Goal: Task Accomplishment & Management: Manage account settings

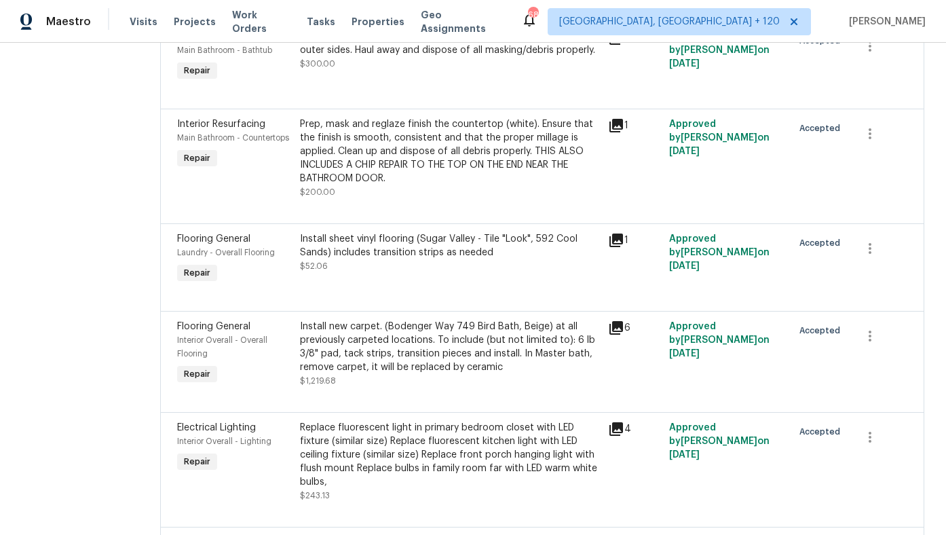
scroll to position [342, 0]
click at [405, 265] on div "Install sheet vinyl flooring (Sugar Valley - Tile "Look", 592 Cool Sands) inclu…" at bounding box center [449, 251] width 299 height 41
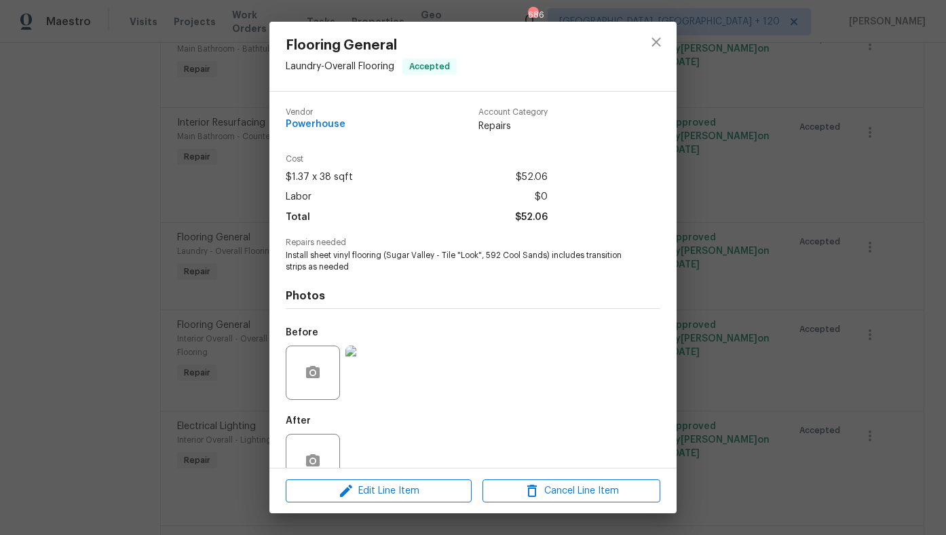
click at [365, 384] on img at bounding box center [372, 372] width 54 height 54
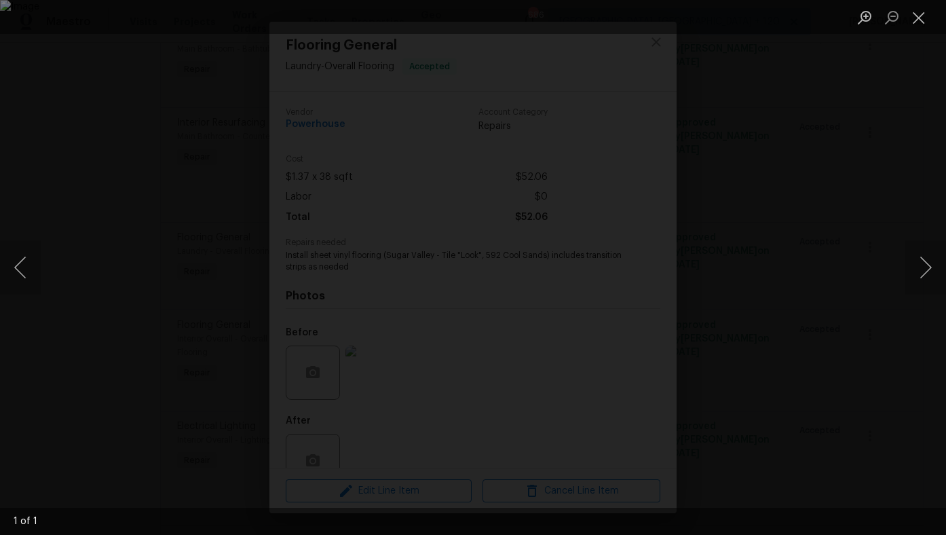
click at [102, 322] on div "Lightbox" at bounding box center [473, 267] width 946 height 535
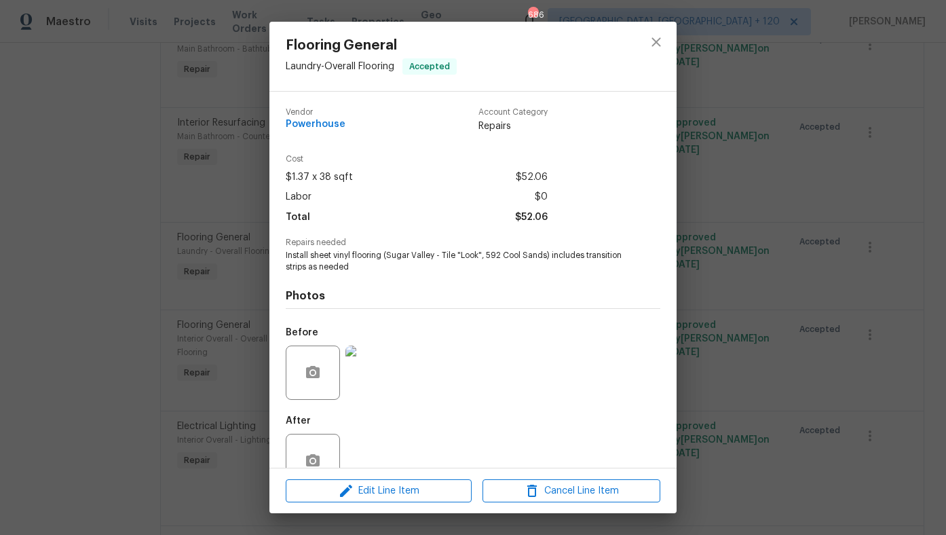
click at [153, 343] on div "Flooring General Laundry - Overall Flooring Accepted Vendor Powerhouse Account …" at bounding box center [473, 267] width 946 height 535
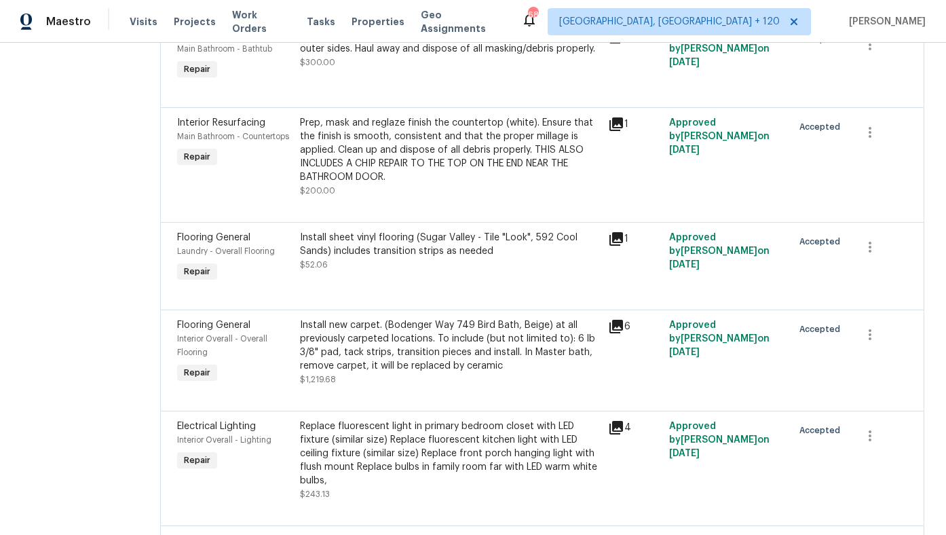
click at [381, 361] on div "Install new carpet. (Bodenger Way 749 Bird Bath, Beige) at all previously carpe…" at bounding box center [449, 345] width 299 height 54
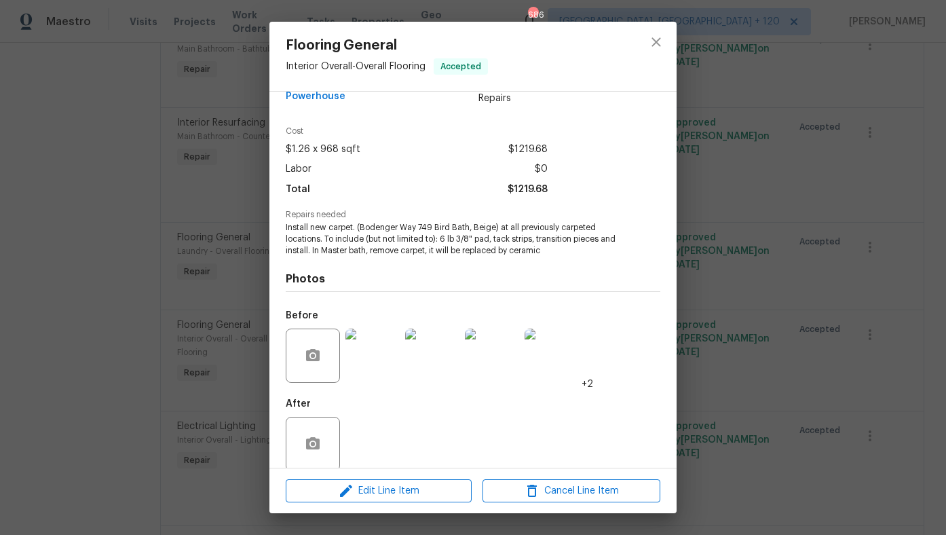
scroll to position [35, 0]
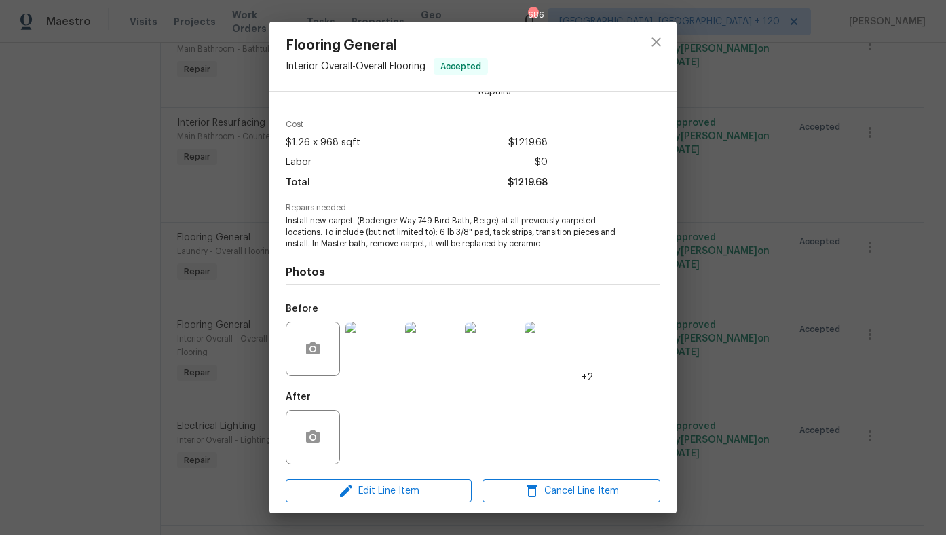
click at [381, 361] on img at bounding box center [372, 349] width 54 height 54
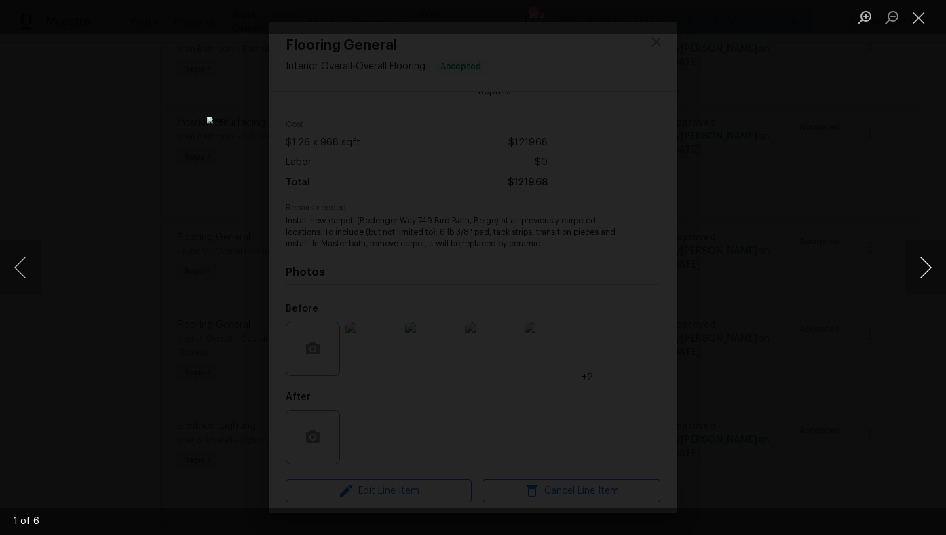
click at [923, 276] on button "Next image" at bounding box center [925, 267] width 41 height 54
click at [924, 276] on button "Next image" at bounding box center [925, 267] width 41 height 54
click at [924, 274] on button "Next image" at bounding box center [925, 267] width 41 height 54
click at [875, 302] on div "Lightbox" at bounding box center [473, 267] width 946 height 535
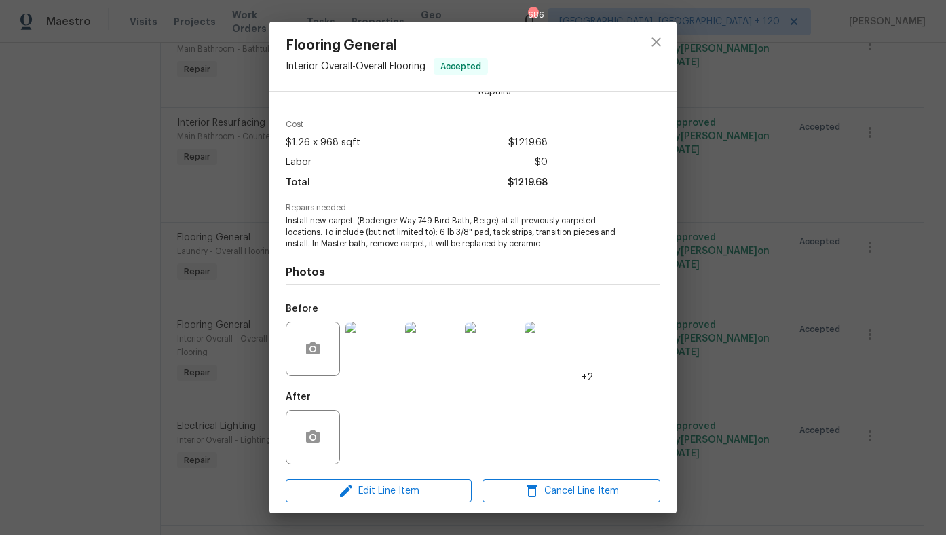
click at [741, 309] on div "Flooring General Interior Overall - Overall Flooring Accepted Vendor Powerhouse…" at bounding box center [473, 267] width 946 height 535
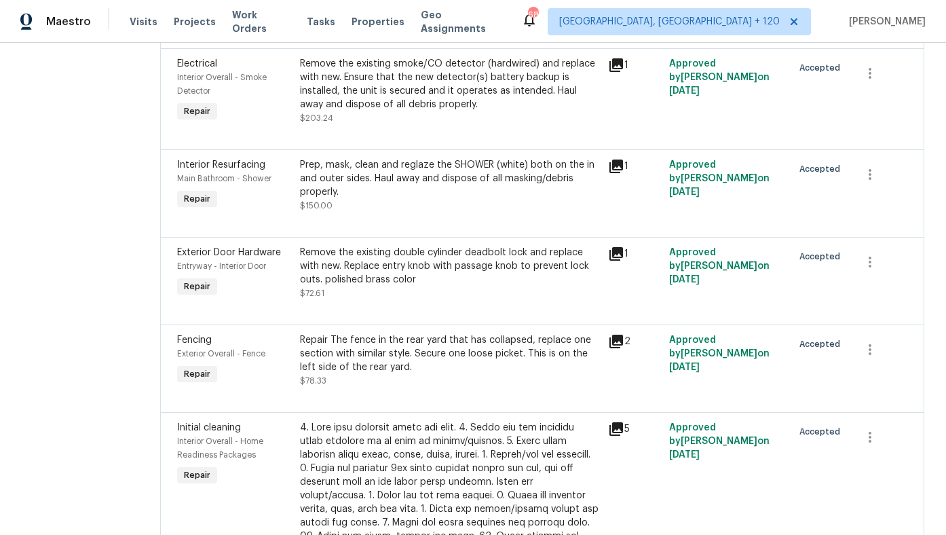
scroll to position [916, 0]
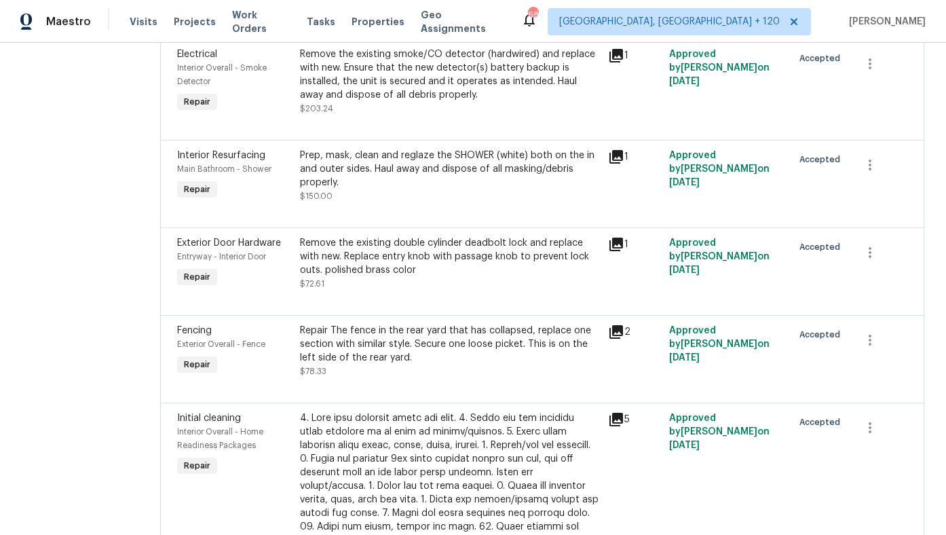
click at [499, 169] on div "Prep, mask, clean and reglaze the SHOWER (white) both on the in and outer sides…" at bounding box center [449, 169] width 299 height 41
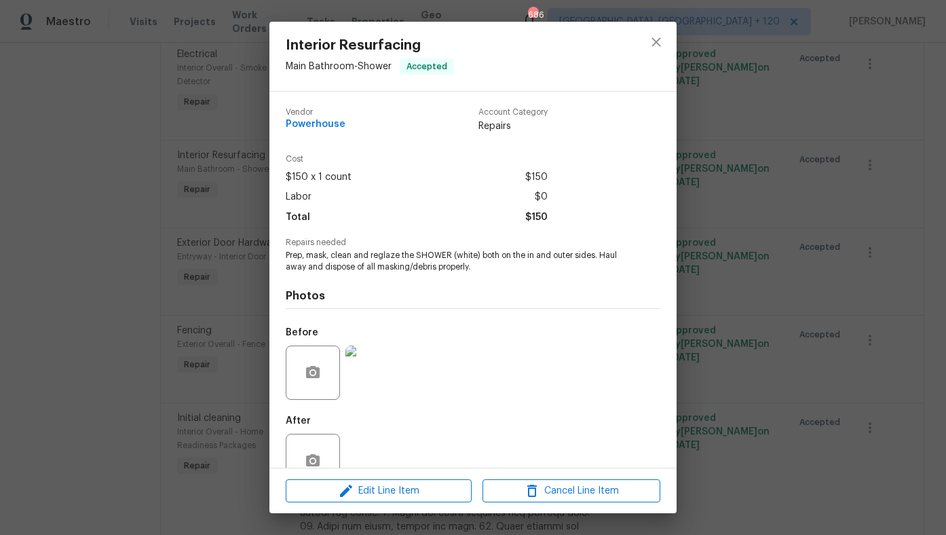
click at [736, 244] on div "Interior Resurfacing Main Bathroom - Shower Accepted Vendor Powerhouse Account …" at bounding box center [473, 267] width 946 height 535
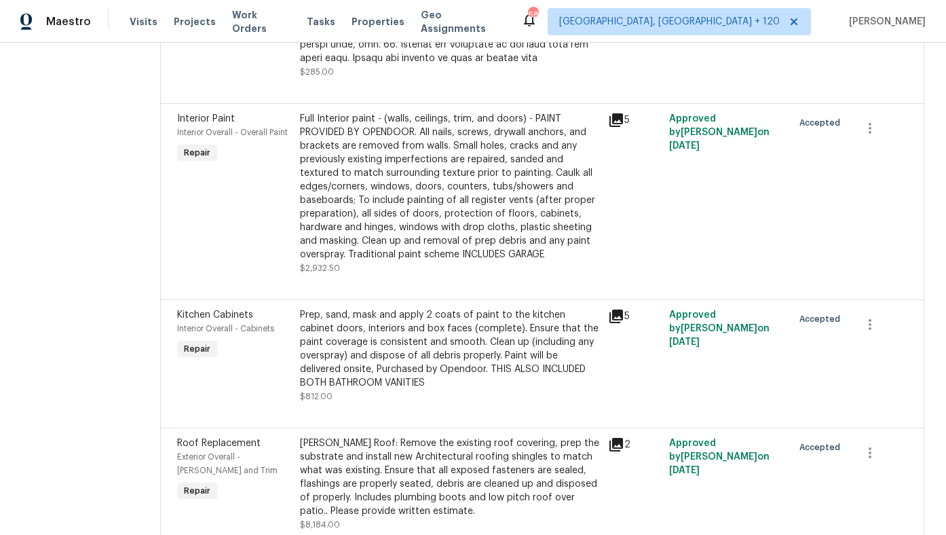
scroll to position [1566, 0]
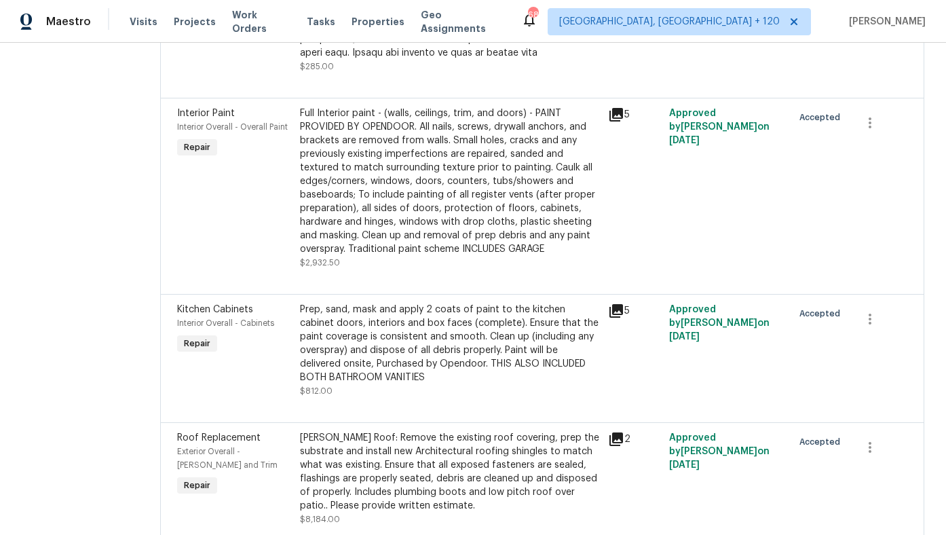
click at [508, 205] on div "Full Interior paint - (walls, ceilings, trim, and doors) - PAINT PROVIDED BY OP…" at bounding box center [449, 181] width 299 height 149
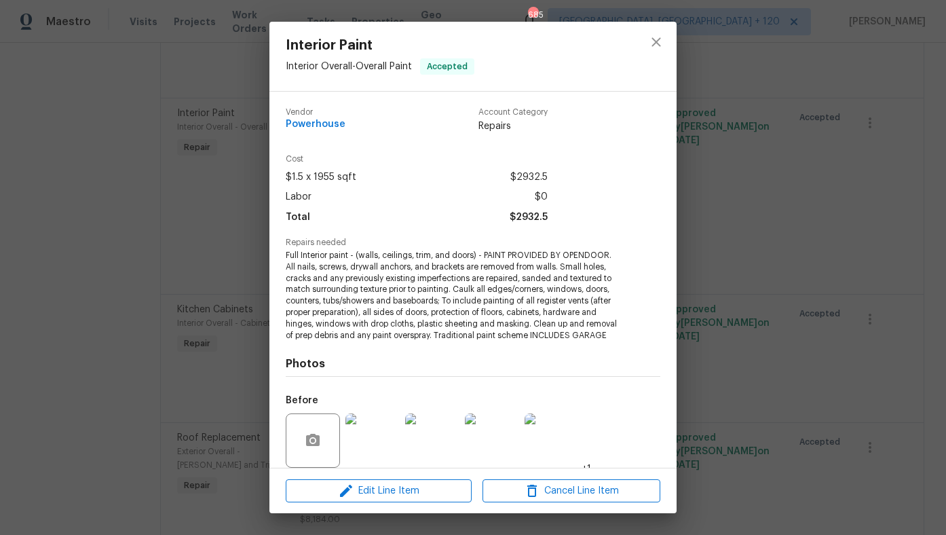
click at [210, 261] on div "Interior Paint Interior Overall - Overall Paint Accepted Vendor Powerhouse Acco…" at bounding box center [473, 267] width 946 height 535
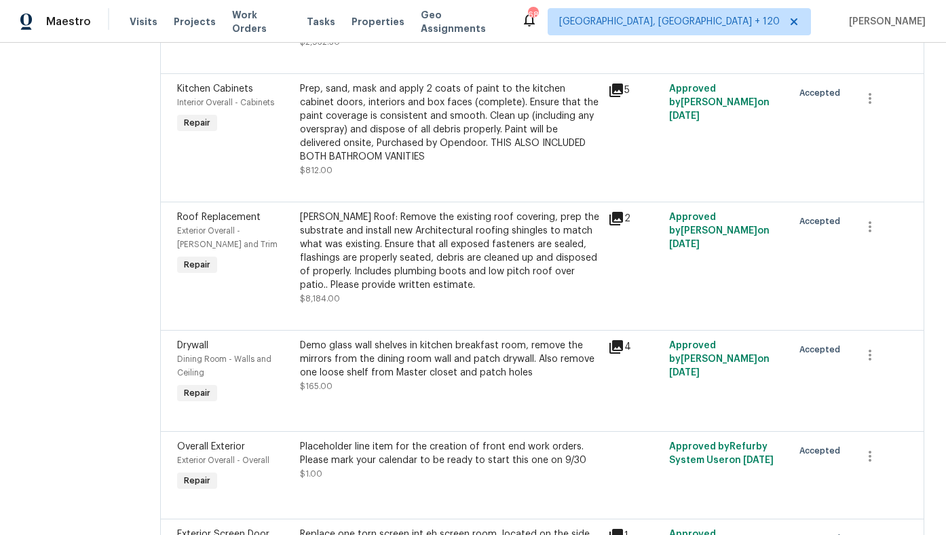
scroll to position [1793, 0]
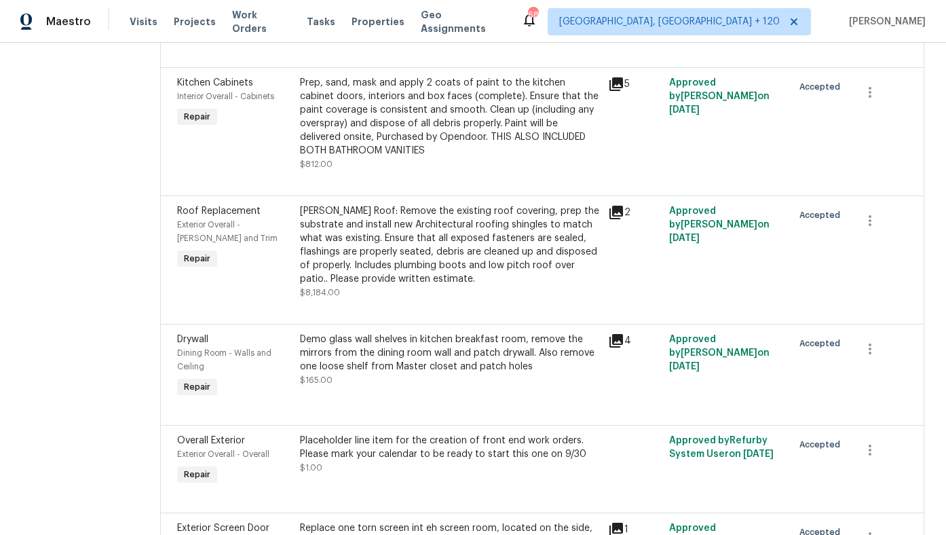
click at [468, 286] on div "Gable Roof: Remove the existing roof covering, prep the substrate and install n…" at bounding box center [449, 244] width 299 height 81
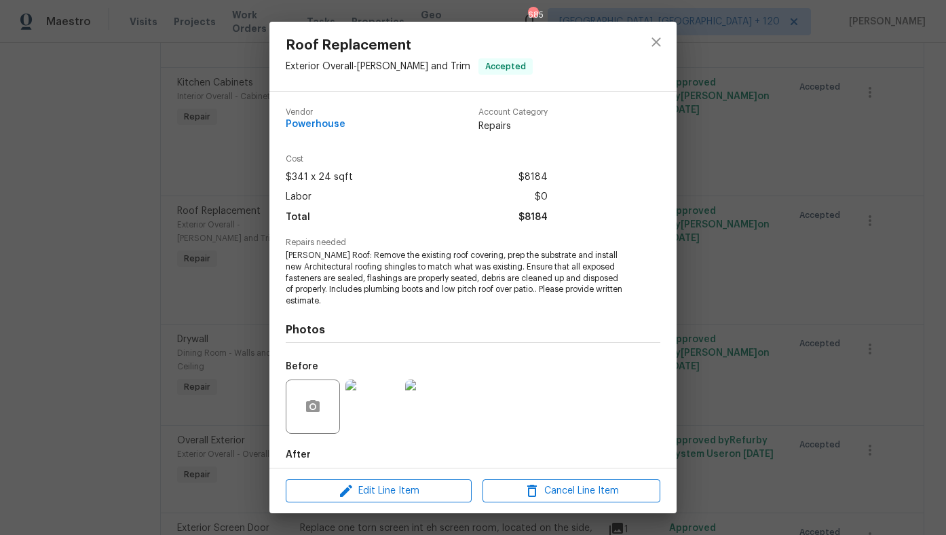
click at [377, 409] on img at bounding box center [372, 406] width 54 height 54
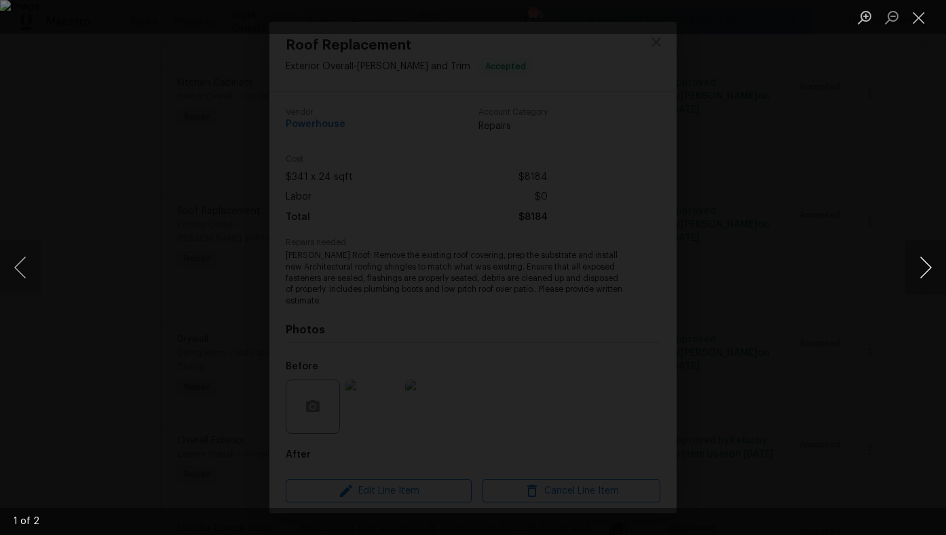
click at [922, 271] on button "Next image" at bounding box center [925, 267] width 41 height 54
click at [881, 314] on div "Lightbox" at bounding box center [473, 267] width 946 height 535
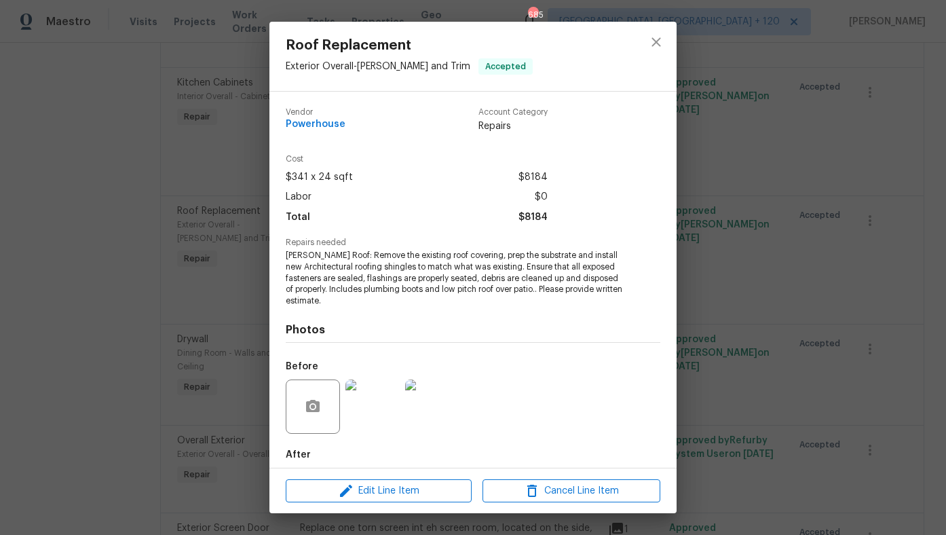
click at [881, 314] on div "Roof Replacement Exterior Overall - Eaves and Trim Accepted Vendor Powerhouse A…" at bounding box center [473, 267] width 946 height 535
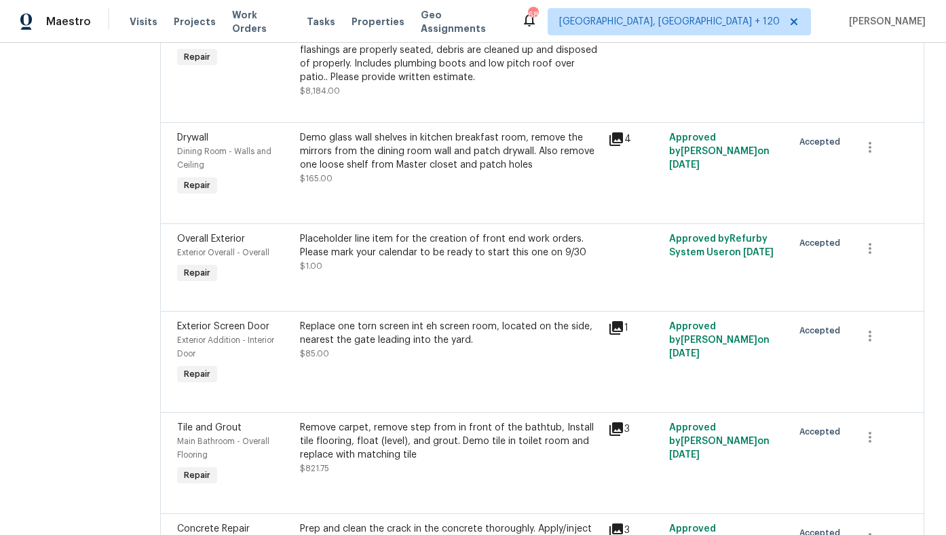
scroll to position [2002, 0]
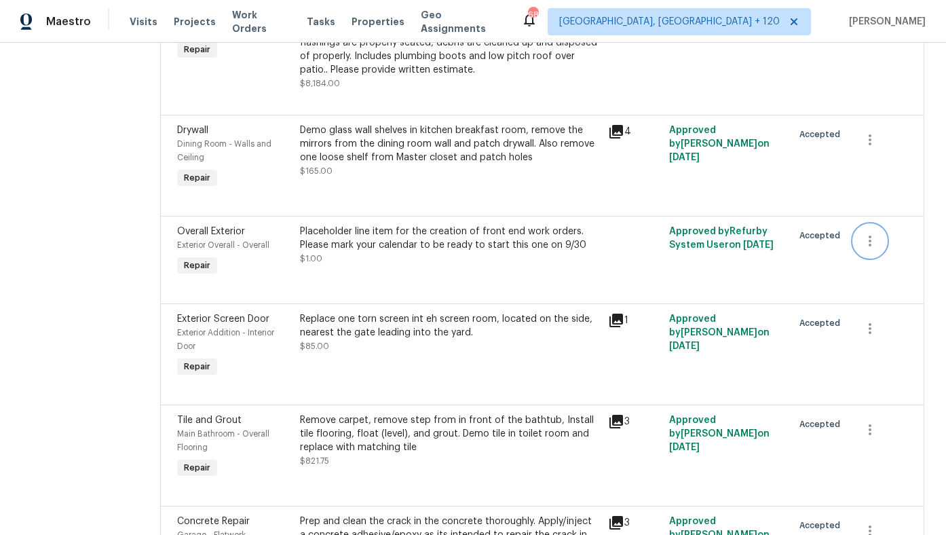
click at [876, 249] on icon "button" at bounding box center [870, 241] width 16 height 16
click at [881, 281] on li "Cancel" at bounding box center [883, 275] width 52 height 22
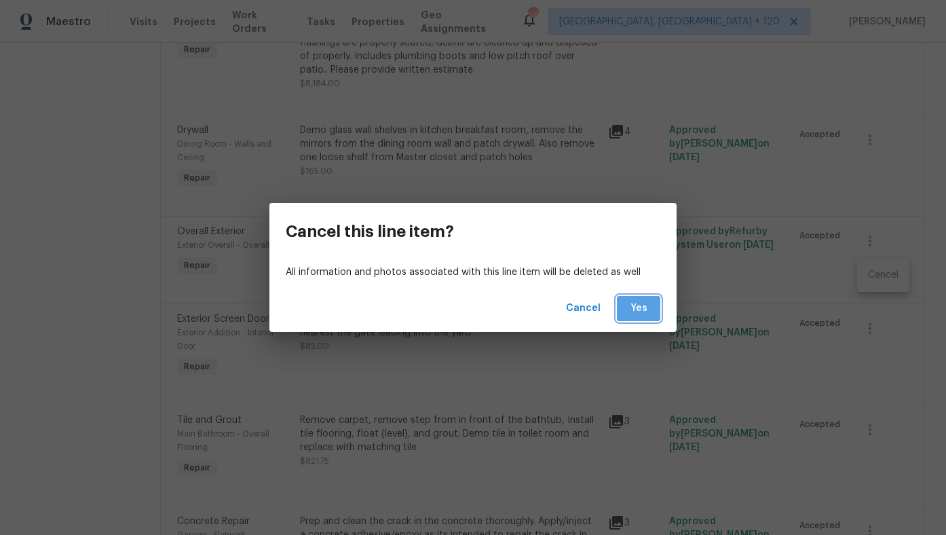
click at [648, 308] on span "Yes" at bounding box center [639, 308] width 22 height 17
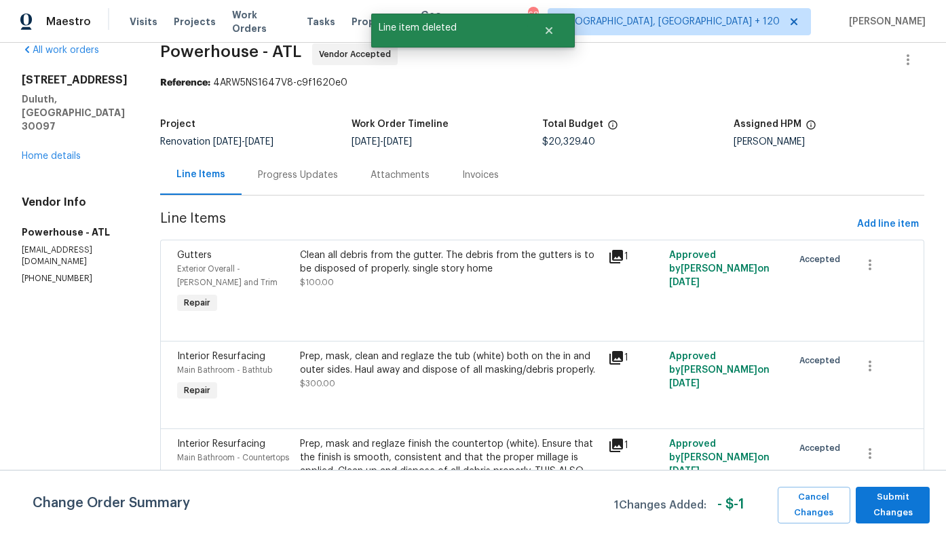
scroll to position [23, 0]
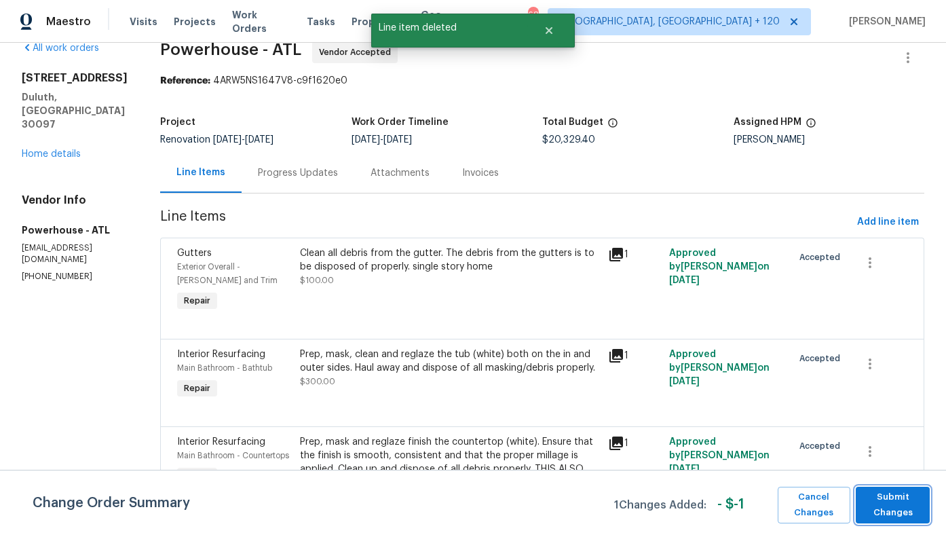
click at [915, 492] on span "Submit Changes" at bounding box center [892, 504] width 60 height 31
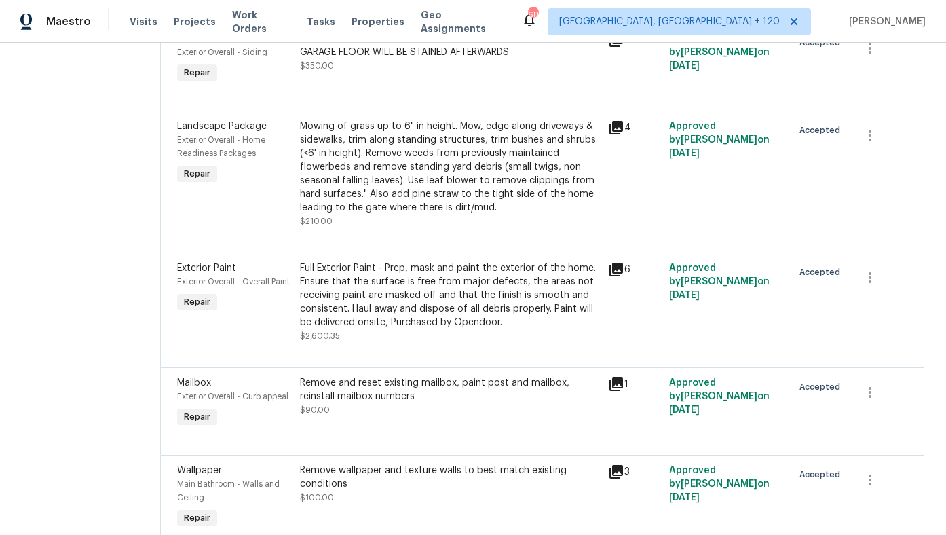
scroll to position [2614, 0]
click at [545, 328] on div "Full Exterior Paint - Prep, mask and paint the exterior of the home. Ensure tha…" at bounding box center [449, 294] width 299 height 68
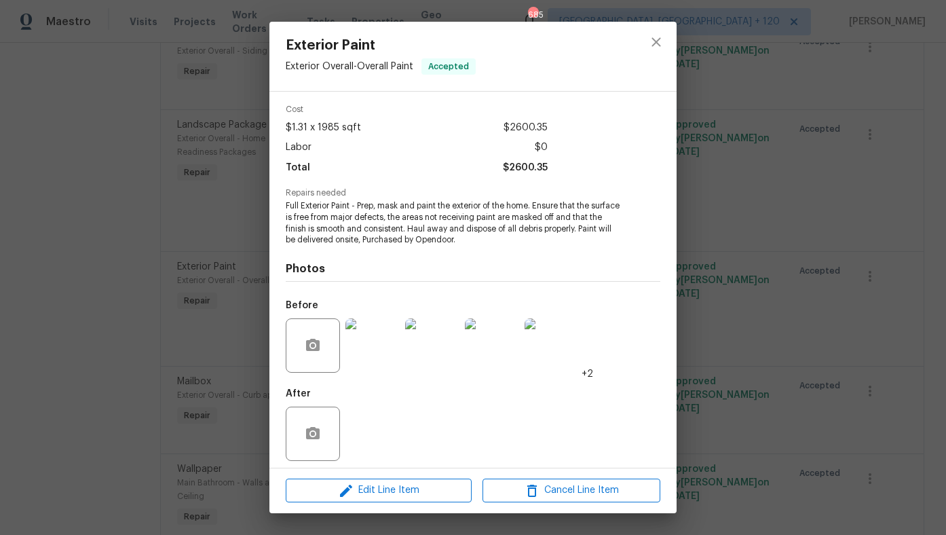
scroll to position [56, 0]
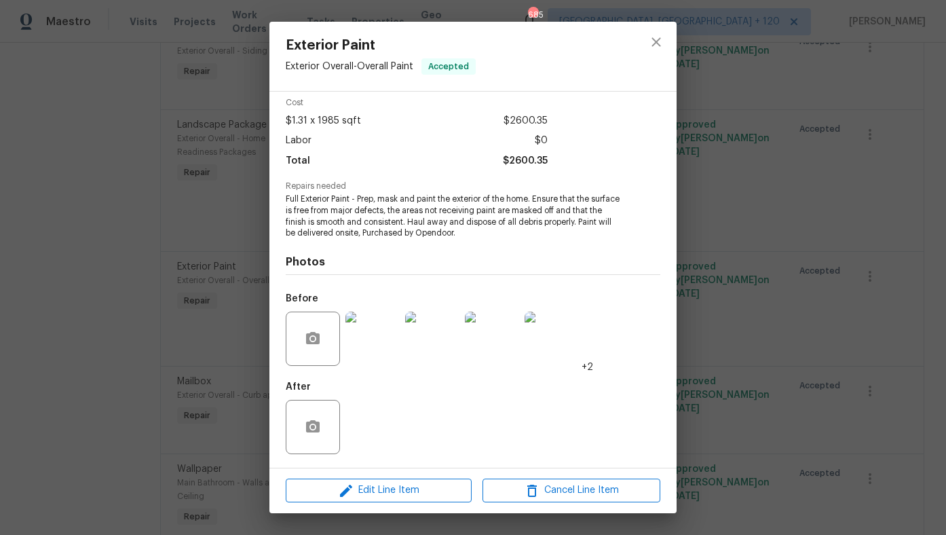
click at [195, 307] on div "Exterior Paint Exterior Overall - Overall Paint Accepted Vendor Powerhouse Acco…" at bounding box center [473, 267] width 946 height 535
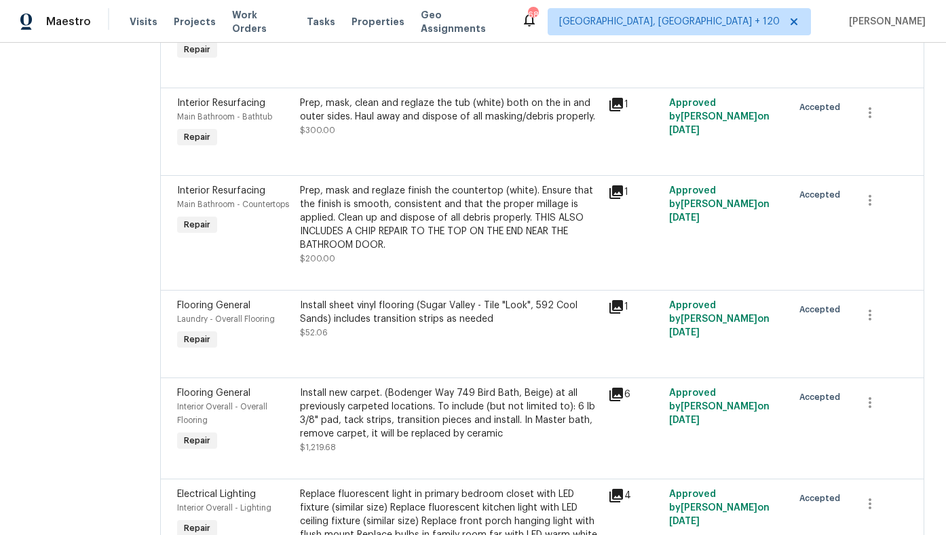
scroll to position [0, 0]
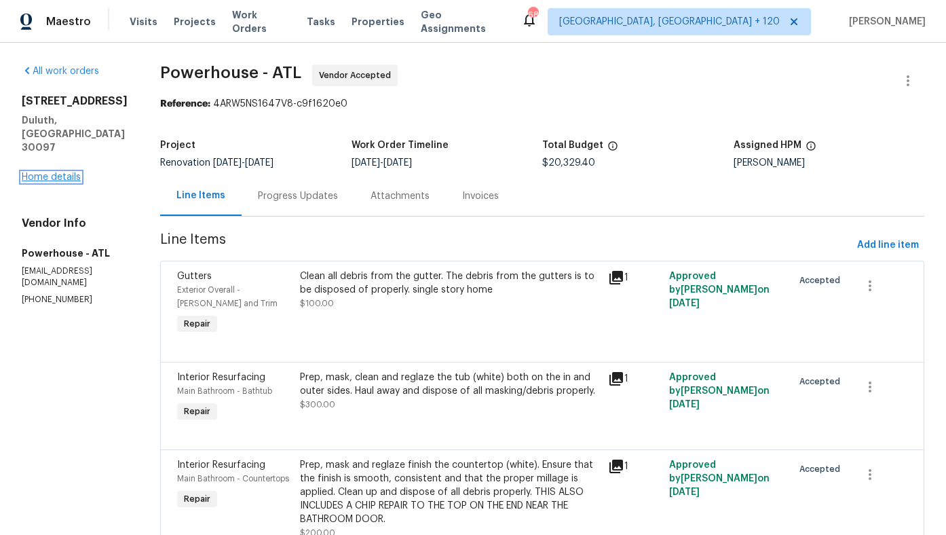
click at [72, 172] on link "Home details" at bounding box center [51, 177] width 59 height 10
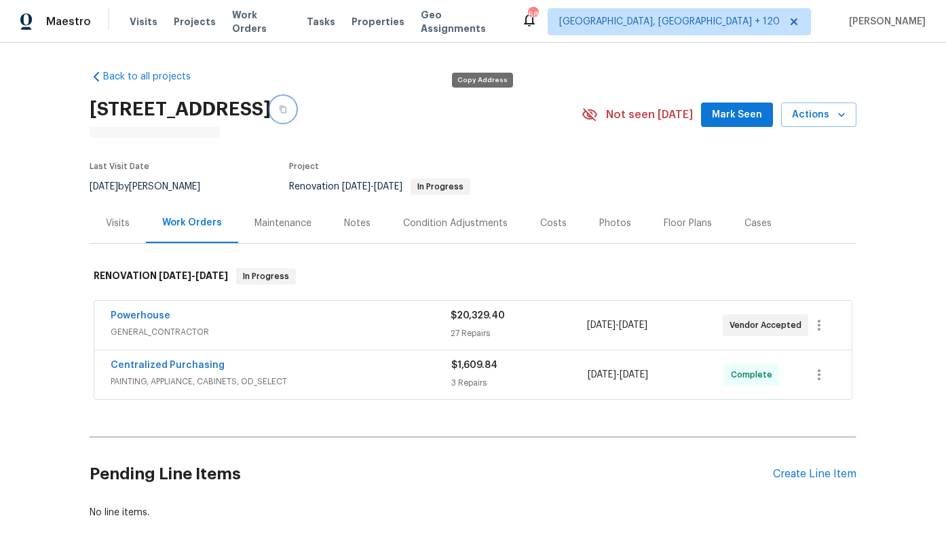
click at [287, 109] on icon "button" at bounding box center [283, 109] width 8 height 8
click at [388, 383] on span "PAINTING, APPLIANCE, CABINETS, OD_SELECT" at bounding box center [281, 382] width 341 height 14
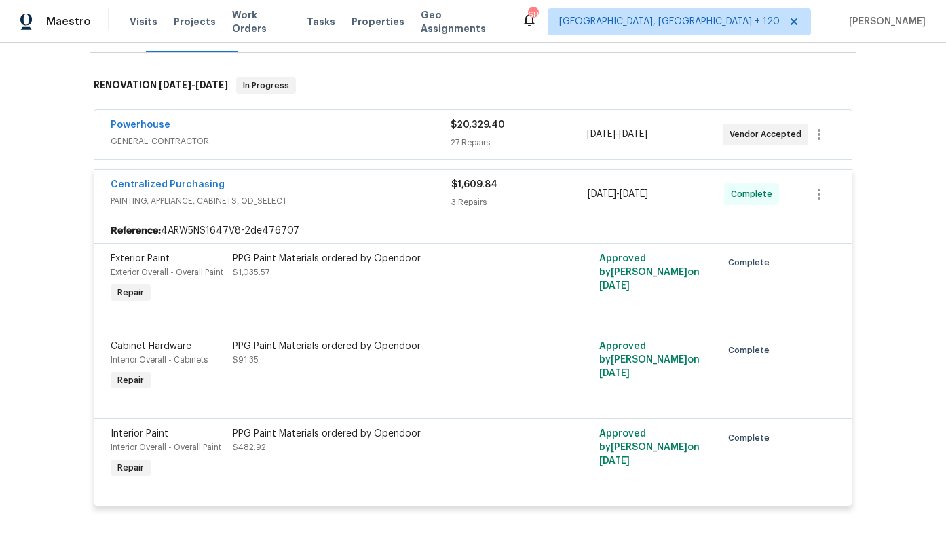
scroll to position [192, 0]
click at [395, 153] on div "Powerhouse GENERAL_CONTRACTOR $20,329.40 27 Repairs 9/30/2025 - 10/20/2025 Vend…" at bounding box center [472, 135] width 757 height 49
click at [393, 138] on span "GENERAL_CONTRACTOR" at bounding box center [281, 143] width 340 height 14
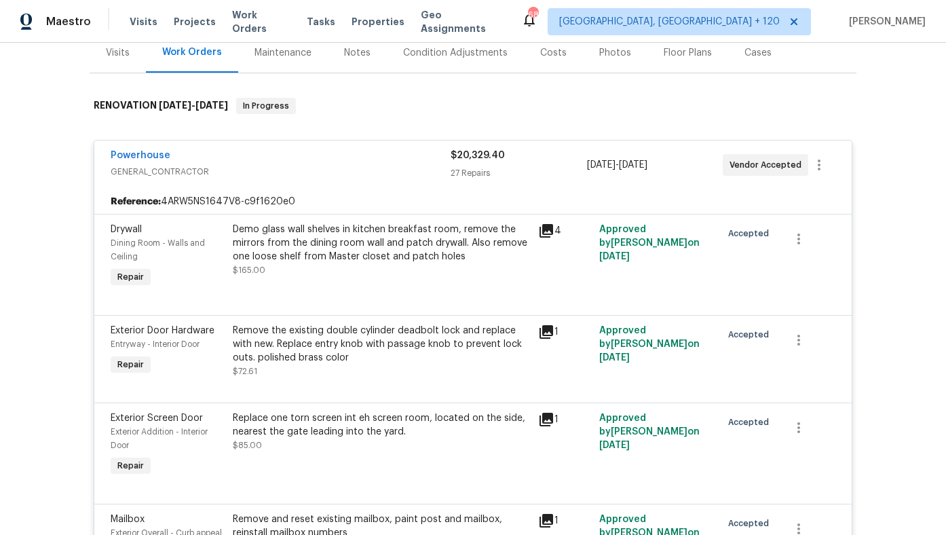
scroll to position [0, 0]
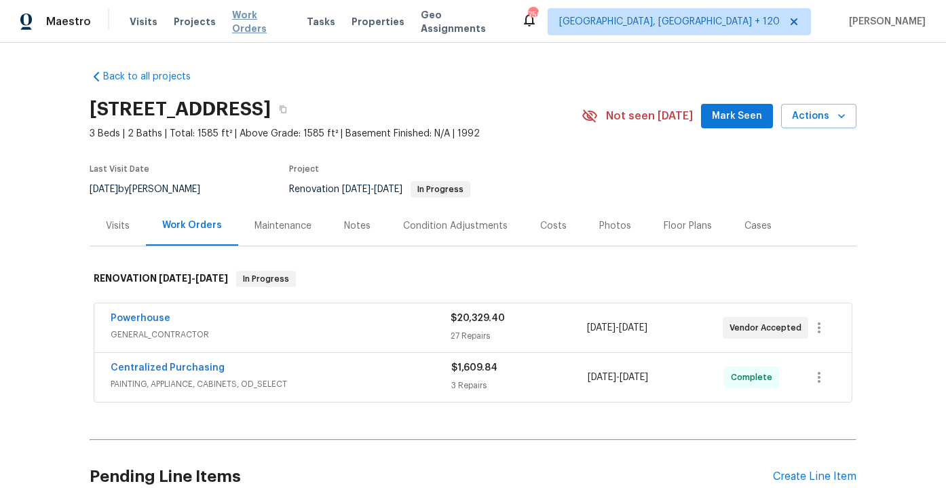
click at [254, 19] on span "Work Orders" at bounding box center [261, 21] width 58 height 27
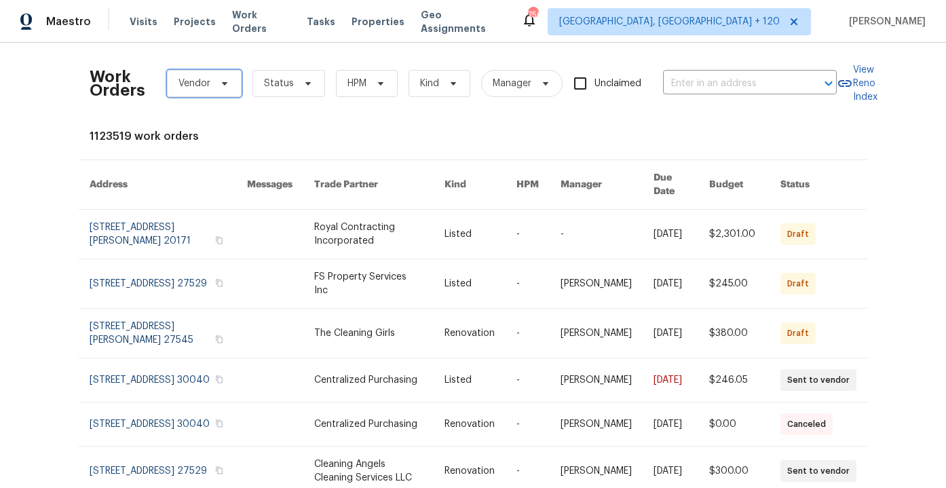
click at [216, 85] on span at bounding box center [222, 83] width 15 height 11
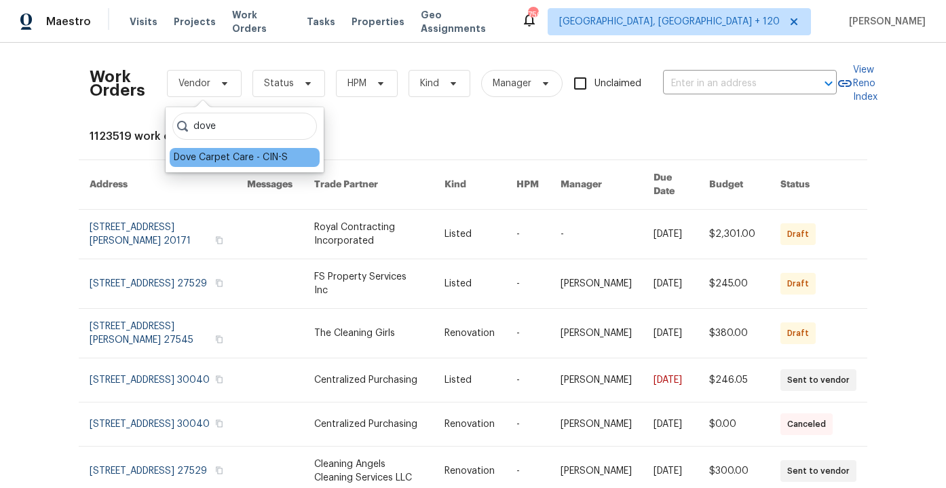
type input "dove"
click at [231, 155] on div "Dove Carpet Care - CIN-S" at bounding box center [231, 158] width 114 height 14
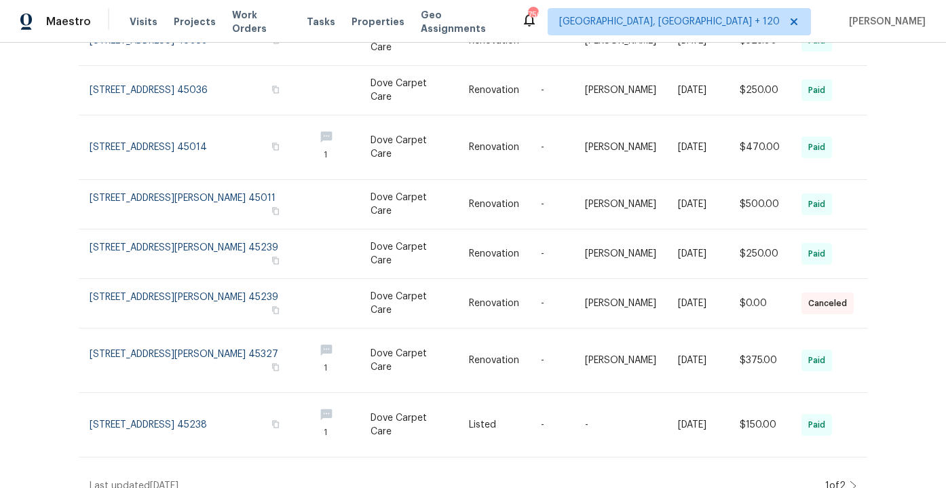
scroll to position [308, 0]
click at [854, 480] on icon at bounding box center [853, 485] width 7 height 11
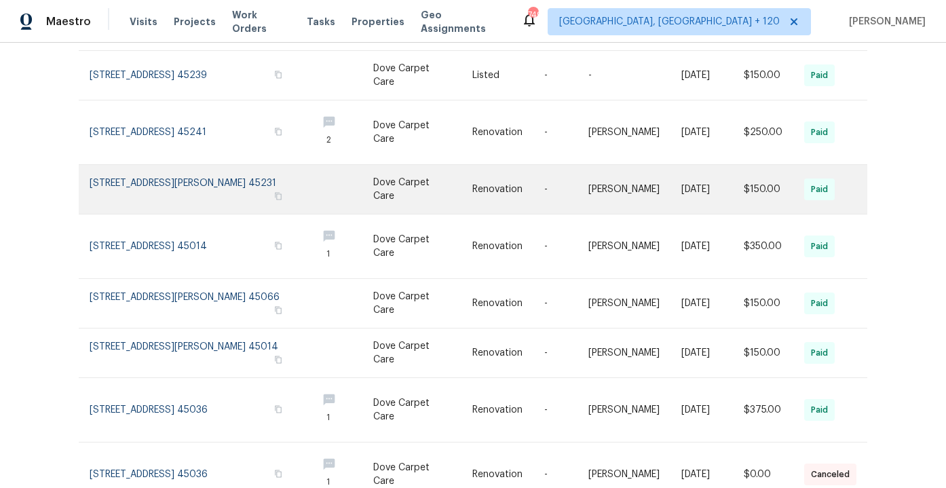
scroll to position [209, 0]
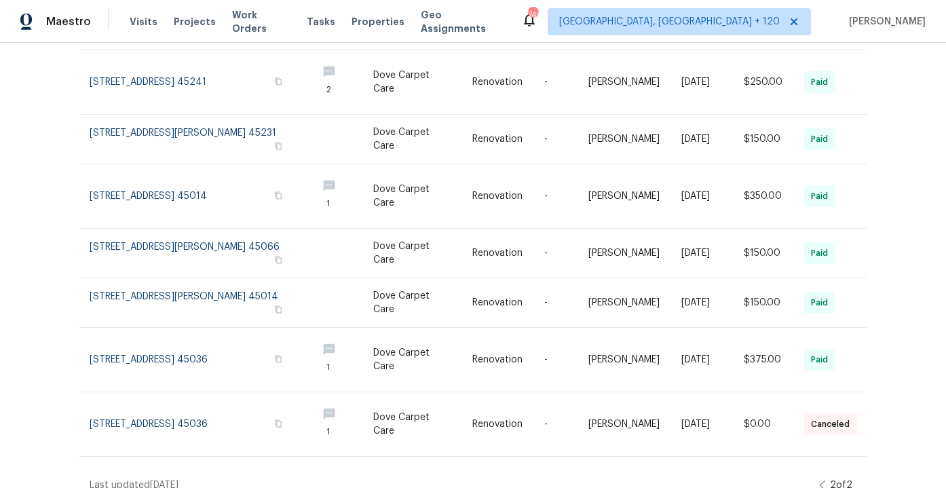
click at [822, 480] on icon at bounding box center [822, 485] width 7 height 11
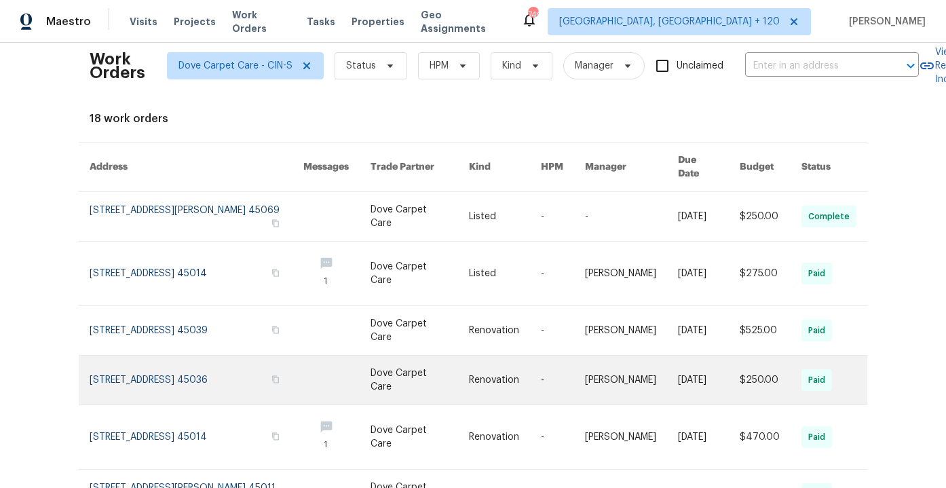
scroll to position [14, 0]
